Goal: Use online tool/utility: Utilize a website feature to perform a specific function

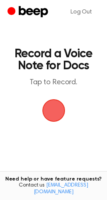
click at [60, 106] on span "button" at bounding box center [53, 110] width 23 height 23
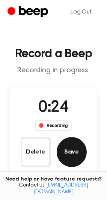
click at [70, 148] on button "Save" at bounding box center [72, 152] width 30 height 30
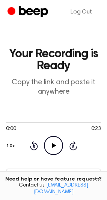
click at [47, 150] on icon "Play Audio" at bounding box center [53, 145] width 19 height 19
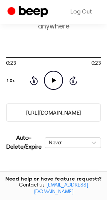
scroll to position [198, 0]
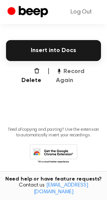
click at [75, 69] on button "Record Again" at bounding box center [78, 76] width 45 height 18
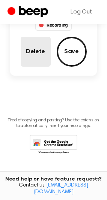
click at [37, 55] on button "Delete" at bounding box center [36, 52] width 30 height 30
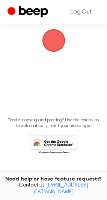
click at [58, 46] on span "button" at bounding box center [53, 40] width 24 height 24
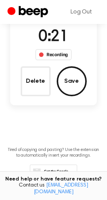
scroll to position [38, 0]
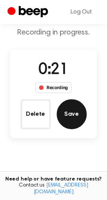
click at [66, 104] on button "Save" at bounding box center [72, 114] width 30 height 30
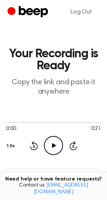
click at [55, 142] on icon "Play Audio" at bounding box center [53, 145] width 19 height 19
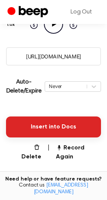
scroll to position [124, 0]
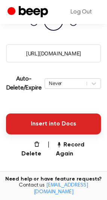
click at [55, 128] on button "Insert into Docs" at bounding box center [53, 124] width 95 height 21
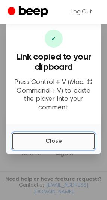
click at [52, 142] on button "Close" at bounding box center [53, 141] width 83 height 16
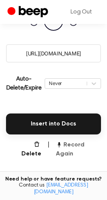
click at [75, 142] on button "Record Again" at bounding box center [78, 150] width 45 height 18
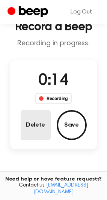
click at [46, 127] on button "Delete" at bounding box center [36, 125] width 30 height 30
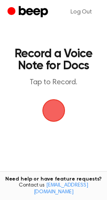
click at [58, 120] on span "button" at bounding box center [53, 111] width 28 height 28
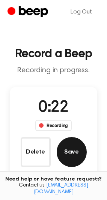
click at [71, 151] on button "Save" at bounding box center [72, 152] width 30 height 30
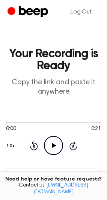
click at [60, 143] on icon "Play Audio" at bounding box center [53, 145] width 19 height 19
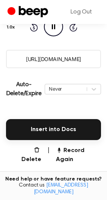
scroll to position [125, 0]
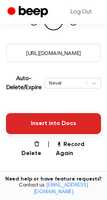
click at [79, 124] on button "Insert into Docs" at bounding box center [53, 123] width 95 height 21
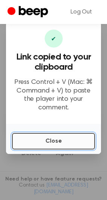
click at [44, 137] on button "Close" at bounding box center [53, 141] width 83 height 16
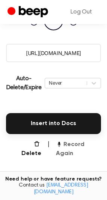
click at [64, 147] on button "Record Again" at bounding box center [78, 149] width 45 height 18
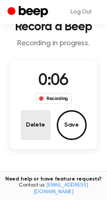
click at [37, 125] on button "Delete" at bounding box center [36, 125] width 30 height 30
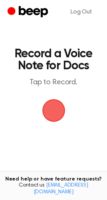
click at [46, 110] on span "button" at bounding box center [53, 110] width 23 height 23
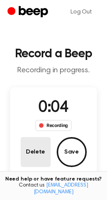
click at [45, 147] on button "Delete" at bounding box center [36, 152] width 30 height 30
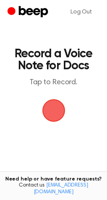
click at [54, 116] on span "button" at bounding box center [52, 110] width 25 height 25
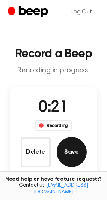
click at [72, 147] on button "Save" at bounding box center [72, 152] width 30 height 30
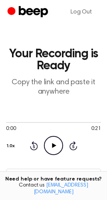
click at [55, 139] on icon "Play Audio" at bounding box center [53, 145] width 19 height 19
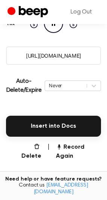
scroll to position [125, 0]
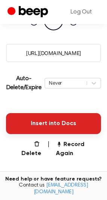
click at [64, 125] on button "Insert into Docs" at bounding box center [53, 123] width 95 height 21
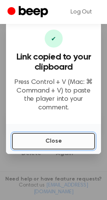
click at [57, 139] on button "Close" at bounding box center [53, 141] width 83 height 16
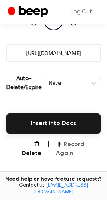
click at [76, 141] on button "Record Again" at bounding box center [78, 149] width 45 height 18
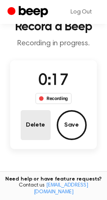
click at [37, 116] on button "Delete" at bounding box center [36, 125] width 30 height 30
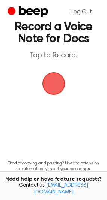
scroll to position [0, 0]
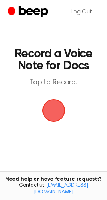
drag, startPoint x: 51, startPoint y: 111, endPoint x: 0, endPoint y: 117, distance: 50.9
click at [52, 111] on span "button" at bounding box center [53, 111] width 24 height 24
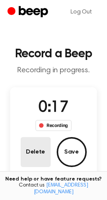
click at [34, 148] on button "Delete" at bounding box center [36, 152] width 30 height 30
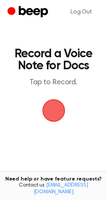
drag, startPoint x: 49, startPoint y: 107, endPoint x: 42, endPoint y: 106, distance: 7.1
click at [49, 106] on span "button" at bounding box center [53, 110] width 23 height 23
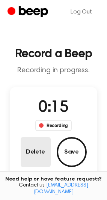
click at [37, 142] on button "Delete" at bounding box center [36, 152] width 30 height 30
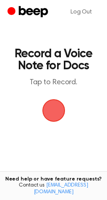
click at [57, 119] on span "button" at bounding box center [53, 110] width 23 height 23
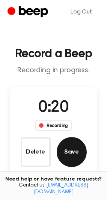
click at [76, 154] on button "Save" at bounding box center [72, 152] width 30 height 30
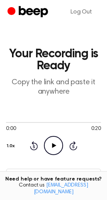
click at [57, 146] on icon "Play Audio" at bounding box center [53, 145] width 19 height 19
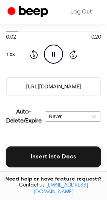
scroll to position [124, 0]
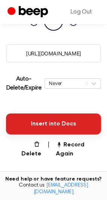
click at [58, 127] on button "Insert into Docs" at bounding box center [53, 124] width 95 height 21
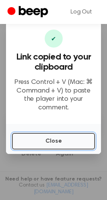
drag, startPoint x: 42, startPoint y: 133, endPoint x: 3, endPoint y: 128, distance: 38.5
click at [42, 133] on button "Close" at bounding box center [53, 141] width 83 height 16
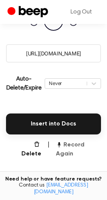
click at [77, 144] on button "Record Again" at bounding box center [78, 150] width 45 height 18
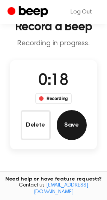
click at [70, 123] on button "Save" at bounding box center [72, 125] width 30 height 30
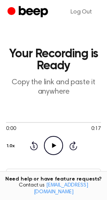
click at [49, 143] on icon "Play Audio" at bounding box center [53, 145] width 19 height 19
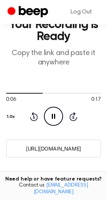
scroll to position [125, 0]
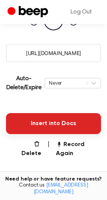
click at [80, 120] on button "Insert into Docs" at bounding box center [53, 123] width 95 height 21
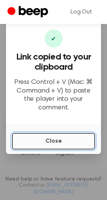
click at [74, 135] on button "Close" at bounding box center [53, 141] width 83 height 16
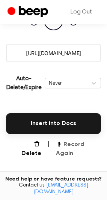
click at [92, 147] on button "Record Again" at bounding box center [78, 149] width 45 height 18
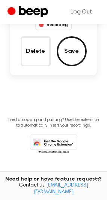
scroll to position [27, 0]
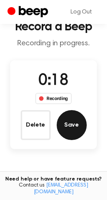
click at [67, 126] on button "Save" at bounding box center [72, 125] width 30 height 30
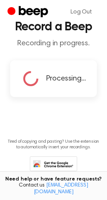
scroll to position [0, 0]
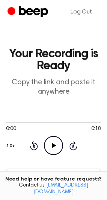
click at [57, 142] on icon "Play Audio" at bounding box center [53, 145] width 19 height 19
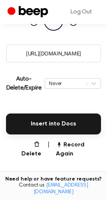
scroll to position [125, 0]
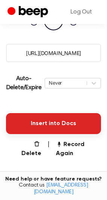
click at [69, 129] on button "Insert into Docs" at bounding box center [53, 123] width 95 height 21
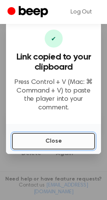
click at [48, 140] on button "Close" at bounding box center [53, 141] width 83 height 16
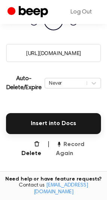
click at [68, 140] on button "Record Again" at bounding box center [78, 149] width 45 height 18
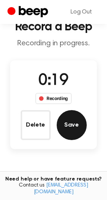
click at [81, 129] on button "Save" at bounding box center [72, 125] width 30 height 30
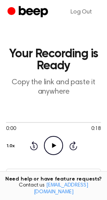
click at [52, 150] on icon "Play Audio" at bounding box center [53, 145] width 19 height 19
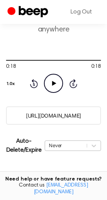
scroll to position [124, 0]
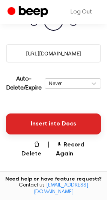
click at [50, 126] on button "Insert into Docs" at bounding box center [53, 124] width 95 height 21
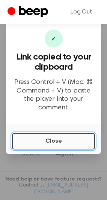
click at [48, 141] on button "Close" at bounding box center [53, 141] width 83 height 16
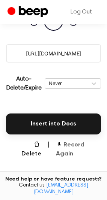
click at [67, 141] on button "Record Again" at bounding box center [78, 150] width 45 height 18
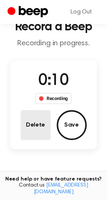
click at [44, 132] on button "Delete" at bounding box center [36, 125] width 30 height 30
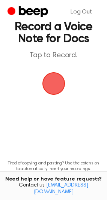
scroll to position [0, 0]
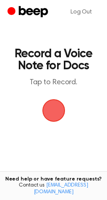
click at [61, 119] on div "button" at bounding box center [53, 110] width 22 height 22
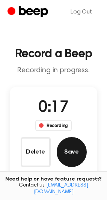
click at [75, 151] on button "Save" at bounding box center [72, 152] width 30 height 30
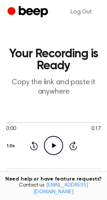
click at [57, 142] on icon "Play Audio" at bounding box center [53, 145] width 19 height 19
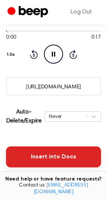
scroll to position [125, 0]
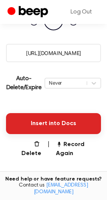
click at [56, 124] on button "Insert into Docs" at bounding box center [53, 123] width 95 height 21
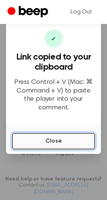
click at [26, 133] on button "Close" at bounding box center [53, 141] width 83 height 16
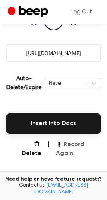
click at [78, 148] on button "Record Again" at bounding box center [78, 149] width 45 height 18
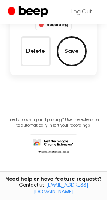
scroll to position [27, 0]
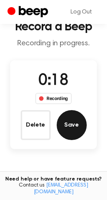
click at [75, 126] on button "Save" at bounding box center [72, 125] width 30 height 30
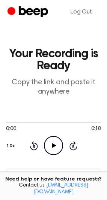
click at [52, 139] on icon "Play Audio" at bounding box center [53, 145] width 19 height 19
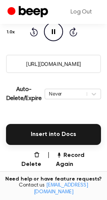
scroll to position [125, 0]
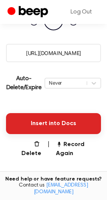
click at [58, 129] on button "Insert into Docs" at bounding box center [53, 123] width 95 height 21
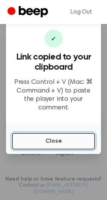
click at [58, 135] on button "Close" at bounding box center [53, 141] width 83 height 16
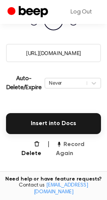
click at [78, 145] on button "Record Again" at bounding box center [78, 149] width 45 height 18
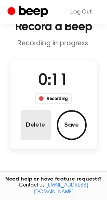
click at [27, 134] on button "Delete" at bounding box center [36, 125] width 30 height 30
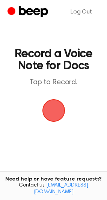
click at [52, 114] on span "button" at bounding box center [53, 111] width 24 height 24
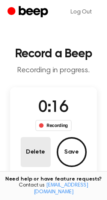
click at [22, 150] on button "Delete" at bounding box center [36, 152] width 30 height 30
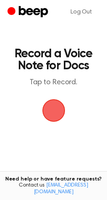
click at [43, 111] on span "button" at bounding box center [53, 110] width 37 height 37
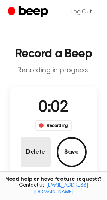
click at [42, 149] on button "Delete" at bounding box center [36, 152] width 30 height 30
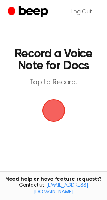
click at [50, 116] on span "button" at bounding box center [53, 110] width 21 height 21
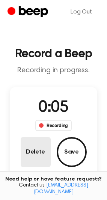
click at [41, 143] on button "Delete" at bounding box center [36, 152] width 30 height 30
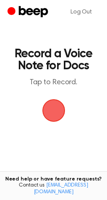
click at [51, 119] on span "button" at bounding box center [53, 110] width 23 height 23
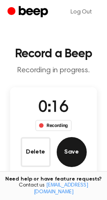
click at [67, 148] on button "Save" at bounding box center [72, 152] width 30 height 30
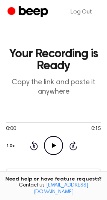
click at [52, 140] on icon "Play Audio" at bounding box center [53, 145] width 19 height 19
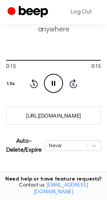
scroll to position [124, 0]
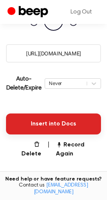
click at [56, 131] on button "Insert into Docs" at bounding box center [53, 124] width 95 height 21
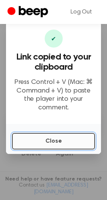
click at [58, 133] on button "Close" at bounding box center [53, 141] width 83 height 16
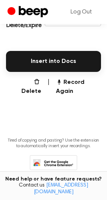
scroll to position [187, 0]
